Goal: Transaction & Acquisition: Purchase product/service

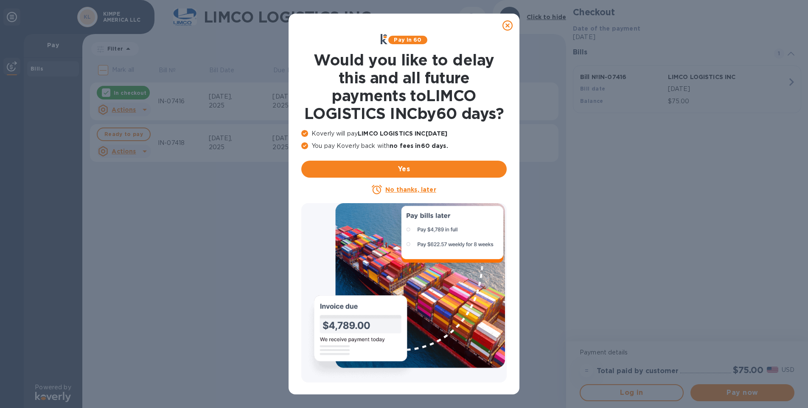
click at [507, 25] on icon at bounding box center [508, 25] width 10 height 10
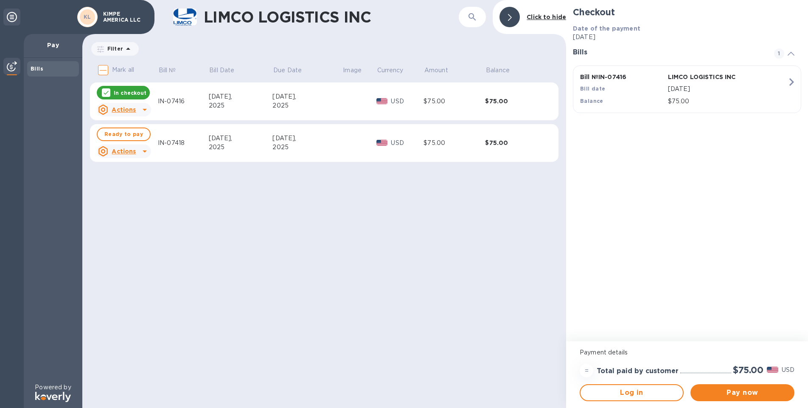
click at [417, 212] on div "LIMCO LOGISTICS INC ​ Click to hide Filter Amount Mark all Bill № Bill Date Due…" at bounding box center [324, 204] width 484 height 408
click at [732, 390] on span "Pay now" at bounding box center [742, 392] width 90 height 10
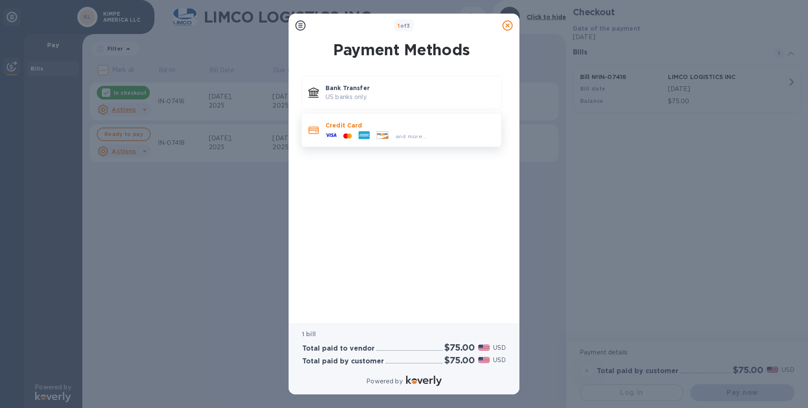
click at [333, 129] on p "Credit Card" at bounding box center [410, 125] width 169 height 8
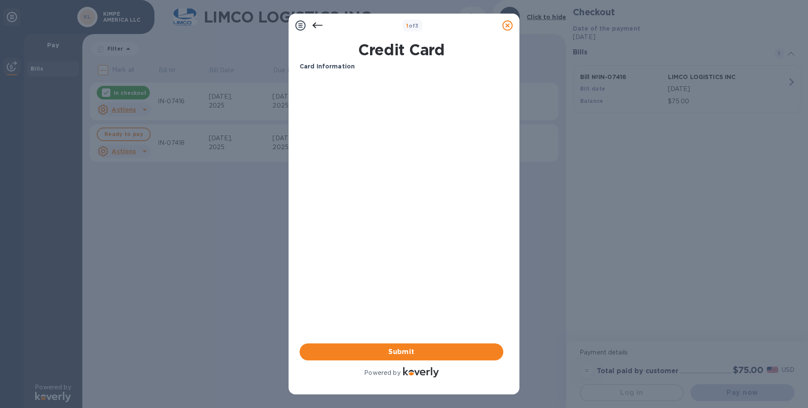
click at [319, 65] on b "Card Information" at bounding box center [327, 66] width 55 height 7
click at [402, 51] on h1 "Credit Card" at bounding box center [401, 50] width 211 height 18
click at [442, 273] on div "Card Information Your browser does not support iframes Submit Powered by" at bounding box center [402, 220] width 204 height 317
drag, startPoint x: 437, startPoint y: 276, endPoint x: 418, endPoint y: 274, distance: 19.2
click at [430, 276] on div "Card Information Your browser does not support iframes Submit Powered by" at bounding box center [402, 220] width 204 height 317
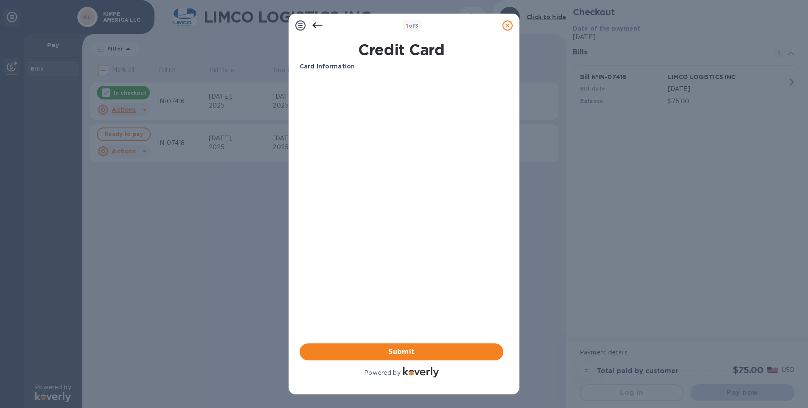
drag, startPoint x: 370, startPoint y: 257, endPoint x: 382, endPoint y: 238, distance: 22.1
click at [370, 257] on div "Card Information Your browser does not support iframes Submit Powered by" at bounding box center [402, 220] width 204 height 317
click at [298, 24] on icon at bounding box center [300, 25] width 10 height 10
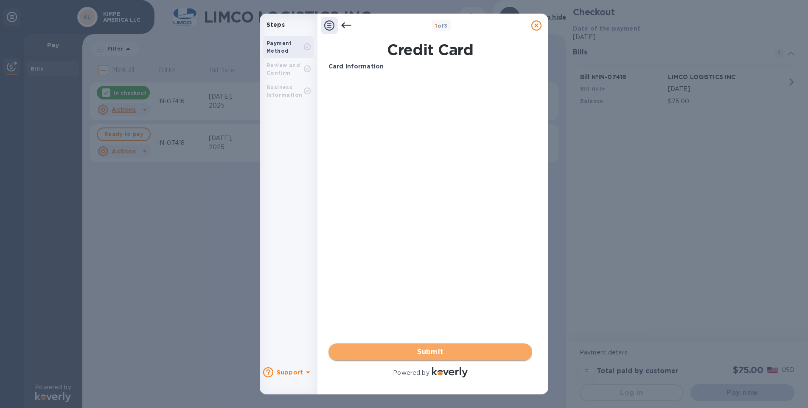
click at [425, 349] on span "Submit" at bounding box center [430, 351] width 190 height 10
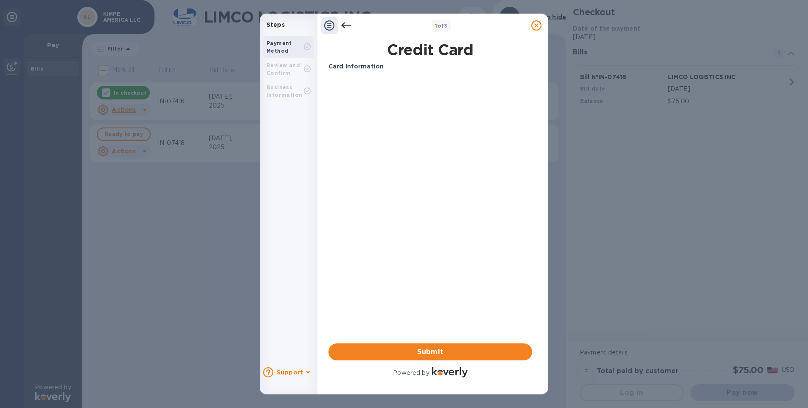
click at [411, 49] on h1 "Credit Card" at bounding box center [430, 50] width 211 height 18
click at [441, 25] on b "1 of 3" at bounding box center [441, 25] width 13 height 6
drag, startPoint x: 351, startPoint y: 68, endPoint x: 314, endPoint y: 60, distance: 37.9
click at [349, 68] on b "Card Information" at bounding box center [356, 66] width 55 height 7
click at [282, 70] on b "Review and Confirm" at bounding box center [284, 69] width 34 height 14
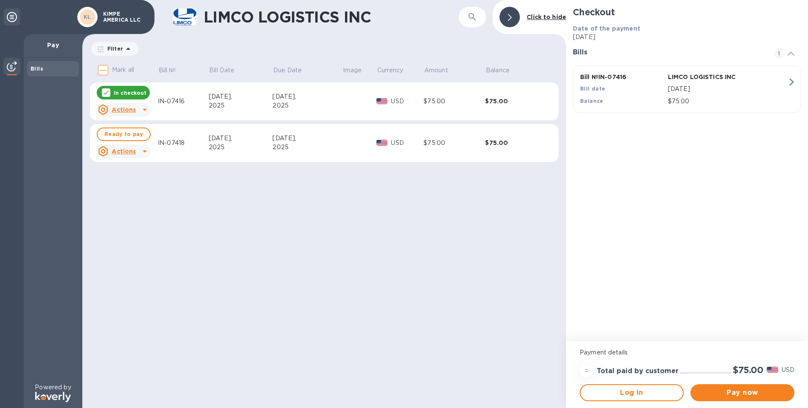
click at [412, 274] on div "LIMCO LOGISTICS INC ​ Click to hide Filter Amount Mark all Bill № Bill Date Due…" at bounding box center [324, 204] width 484 height 408
click at [790, 82] on icon "button" at bounding box center [791, 81] width 15 height 15
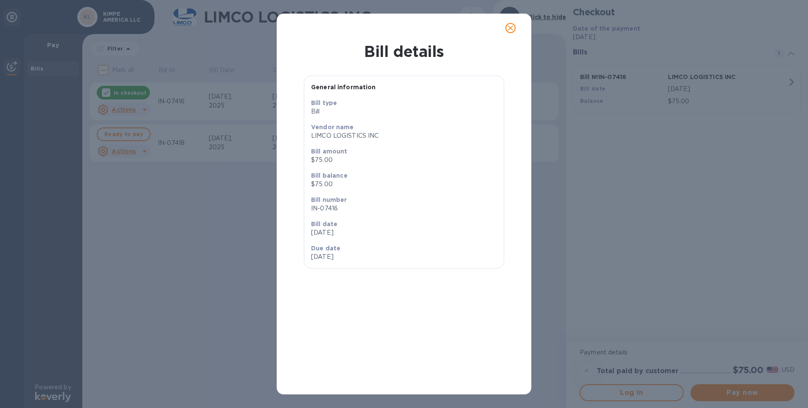
click at [507, 29] on icon "close" at bounding box center [510, 28] width 8 height 8
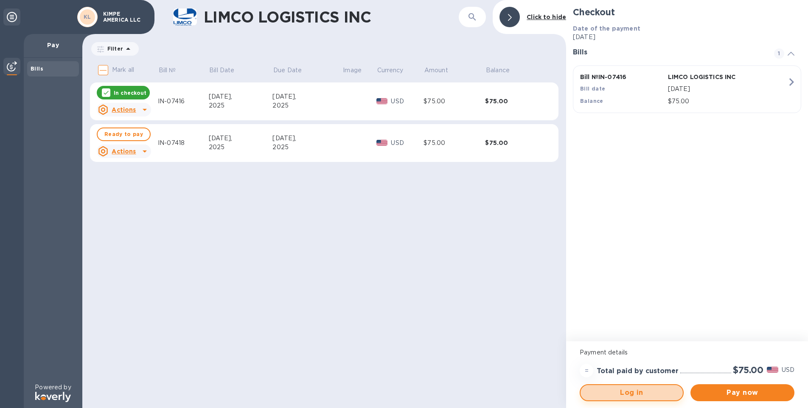
click at [621, 396] on span "Log in" at bounding box center [631, 392] width 89 height 10
